Goal: Task Accomplishment & Management: Use online tool/utility

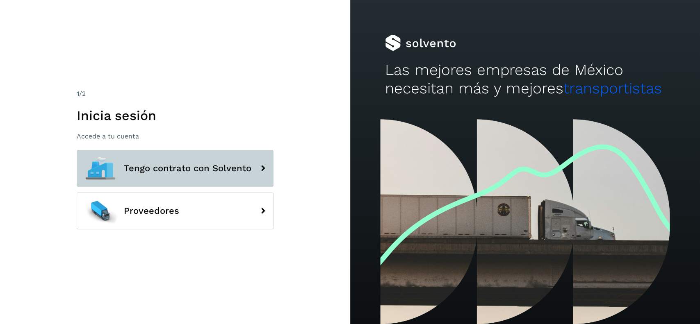
click at [167, 160] on button "Tengo contrato con Solvento" at bounding box center [175, 168] width 197 height 37
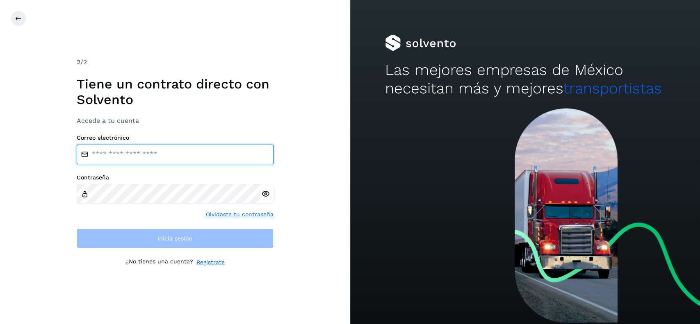
type input "**********"
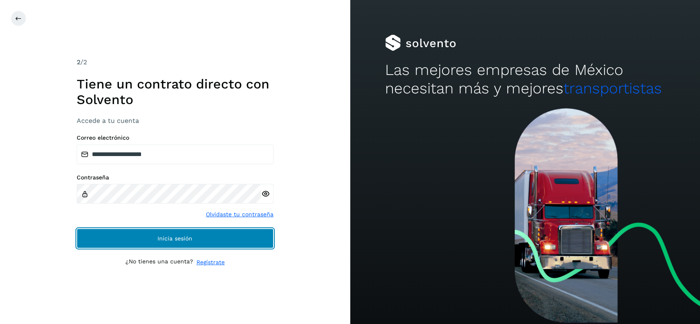
click at [190, 233] on button "Inicia sesión" at bounding box center [175, 239] width 197 height 20
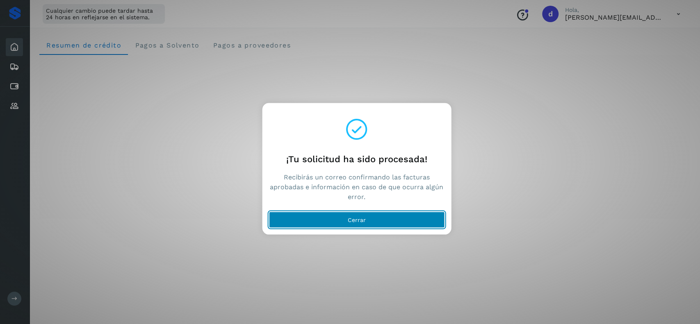
click at [352, 214] on button "Cerrar" at bounding box center [357, 220] width 176 height 16
click at [354, 217] on span "Cerrar" at bounding box center [357, 220] width 18 height 6
click at [364, 216] on button "Cerrar" at bounding box center [357, 220] width 176 height 16
